Goal: Navigation & Orientation: Find specific page/section

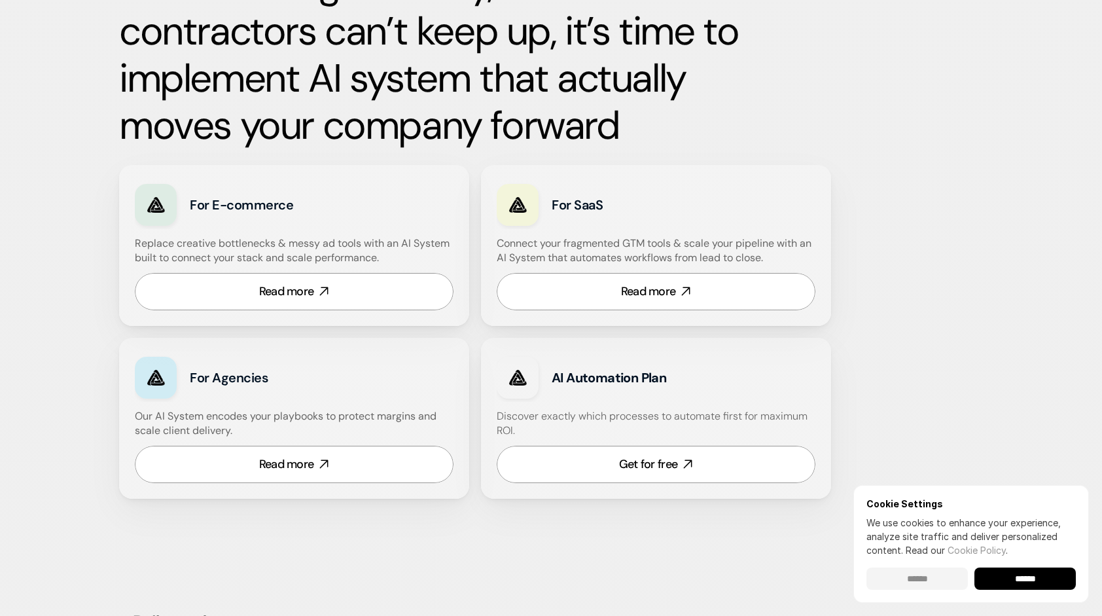
click at [924, 580] on input "******" at bounding box center [916, 578] width 101 height 22
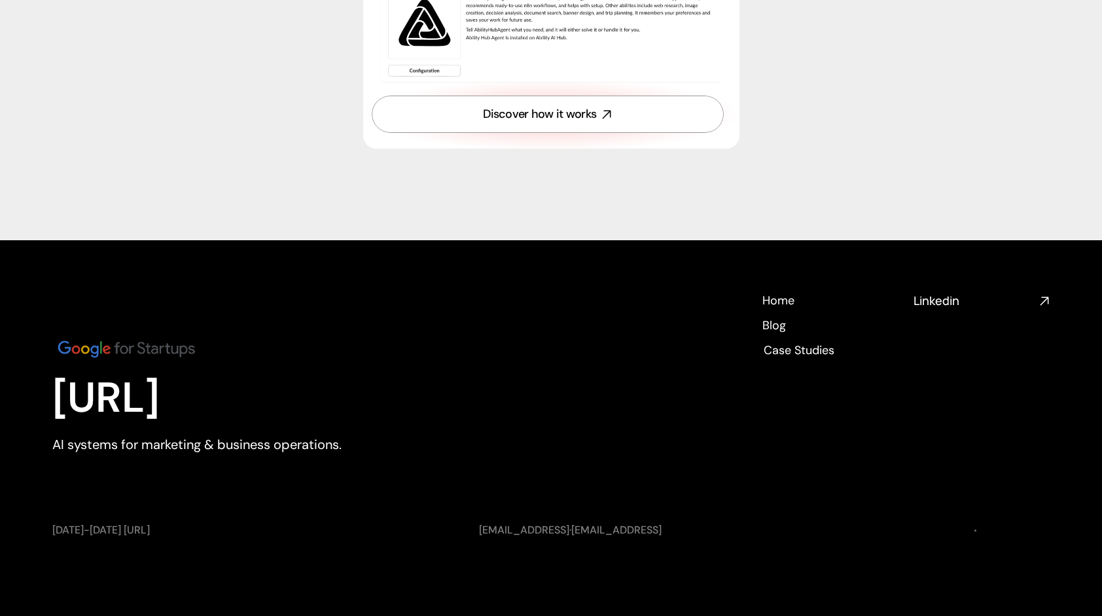
scroll to position [4742, 0]
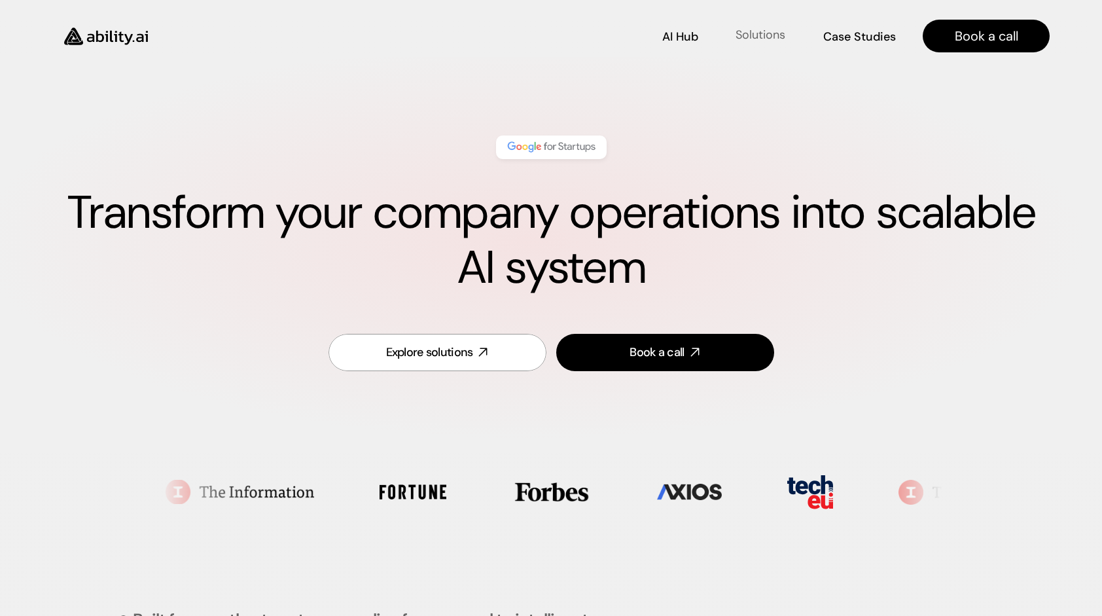
click at [741, 31] on p "Solutions" at bounding box center [760, 35] width 50 height 16
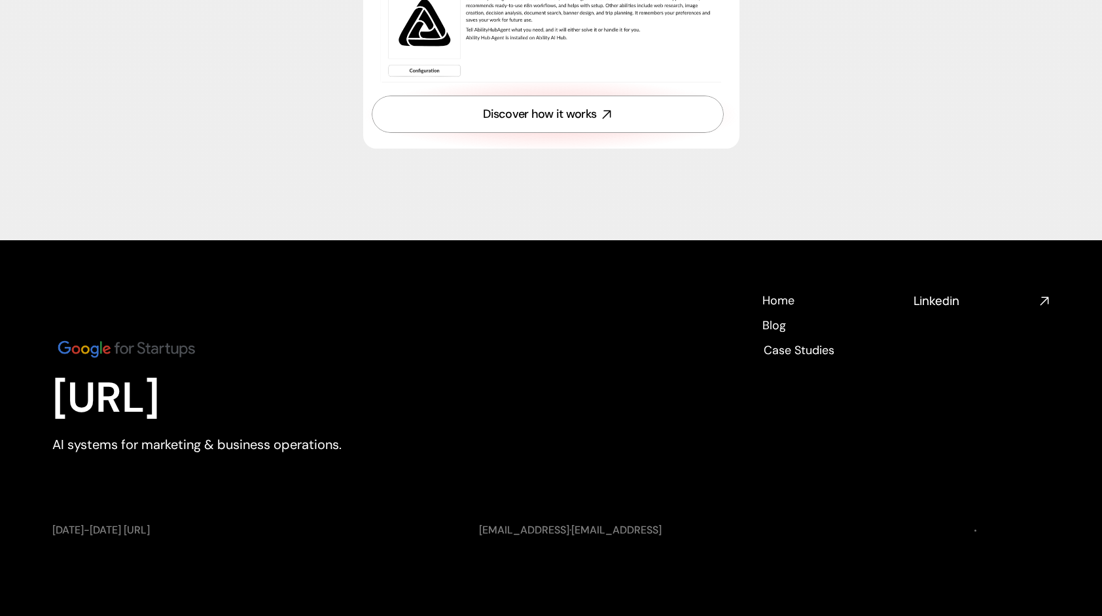
scroll to position [4742, 0]
